Goal: Information Seeking & Learning: Learn about a topic

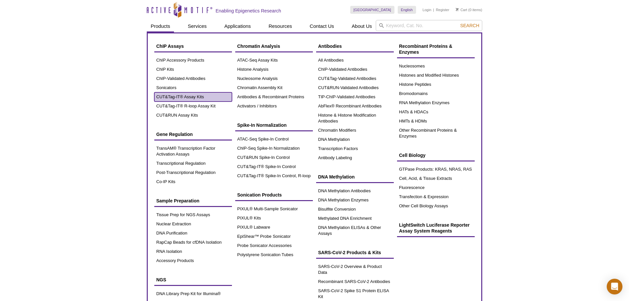
click at [191, 93] on link "CUT&Tag-IT® Assay Kits" at bounding box center [193, 96] width 78 height 9
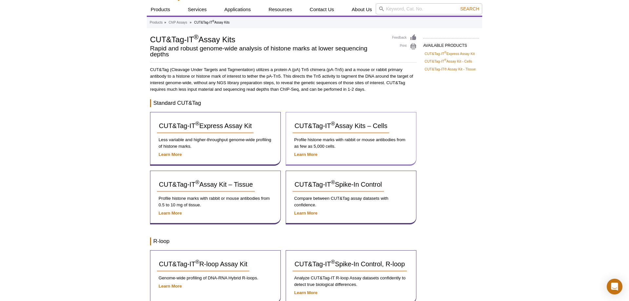
scroll to position [25, 0]
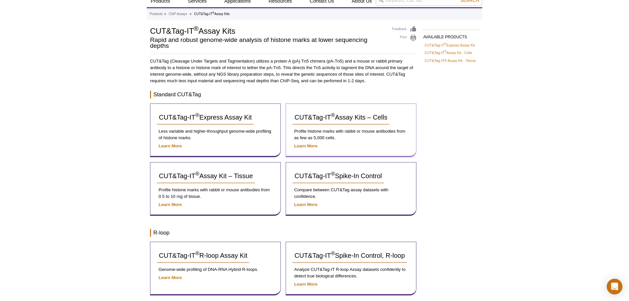
click at [352, 137] on p "Profile histone marks with rabbit or mouse antibodies from as few as 5,000 cell…" at bounding box center [351, 134] width 117 height 13
click at [322, 117] on span "CUT&Tag-IT ® Assay Kits – Cells" at bounding box center [341, 117] width 93 height 7
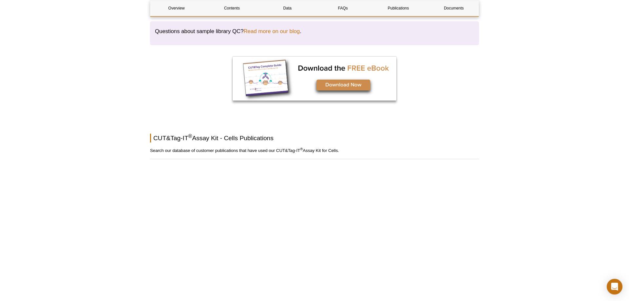
scroll to position [2056, 0]
